Goal: Task Accomplishment & Management: Complete application form

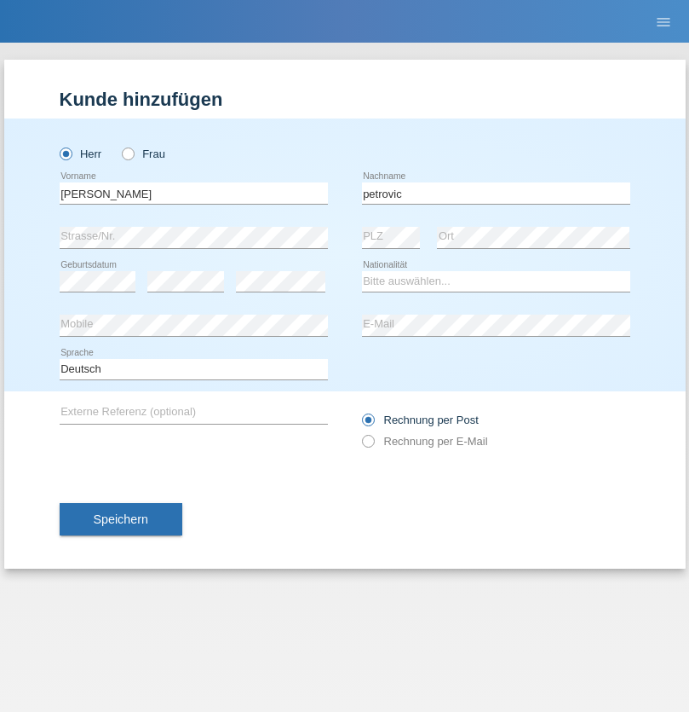
type input "petrovic"
select select "RS"
select select "C"
select select "03"
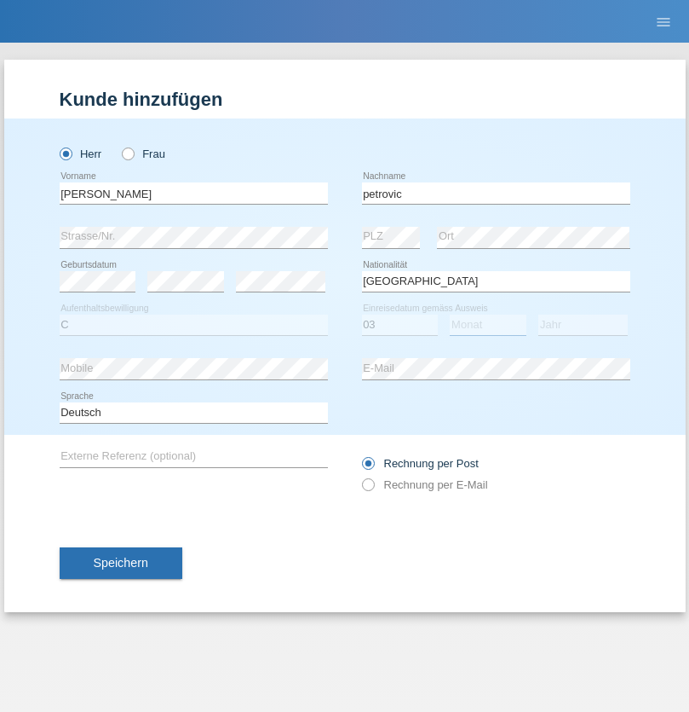
select select "12"
select select "1993"
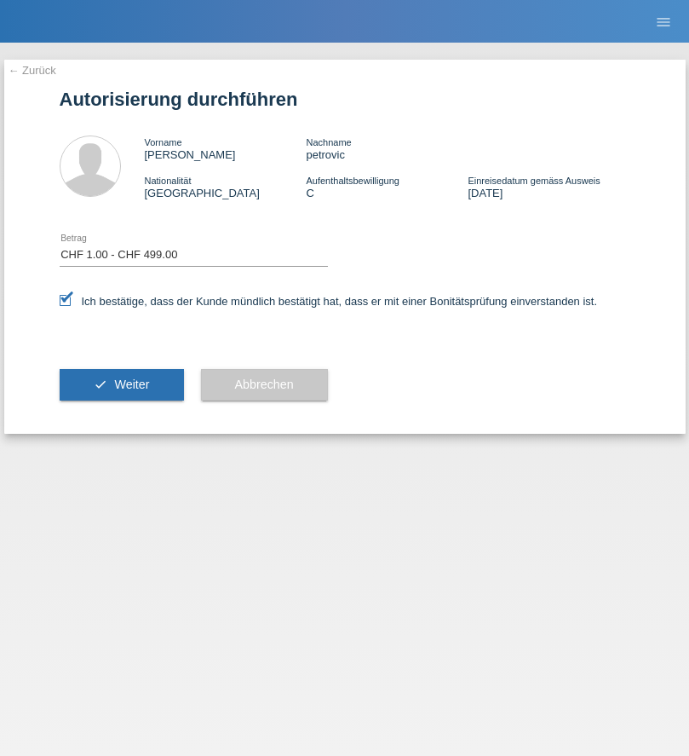
select select "1"
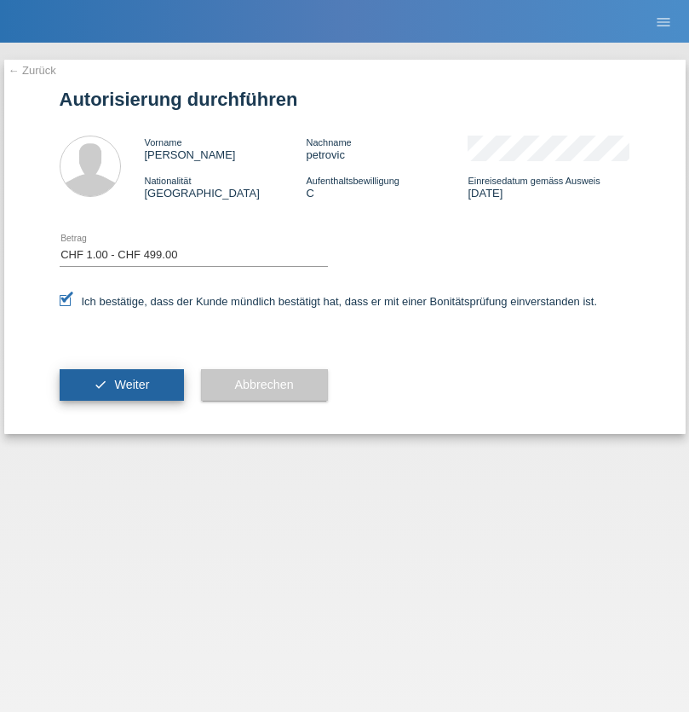
click at [121, 384] on span "Weiter" at bounding box center [131, 385] width 35 height 14
